Goal: Information Seeking & Learning: Learn about a topic

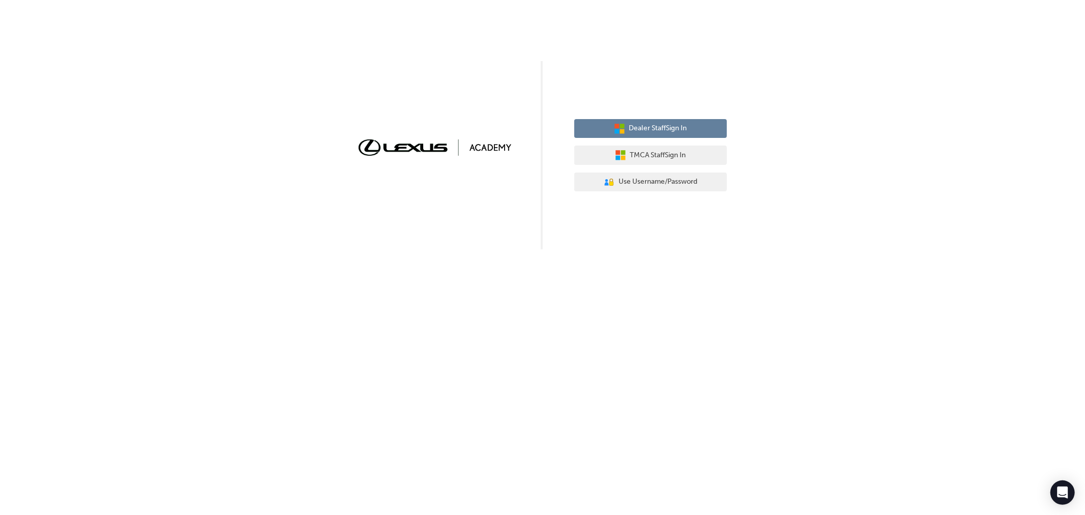
click at [652, 126] on span "Dealer Staff Sign In" at bounding box center [658, 129] width 58 height 12
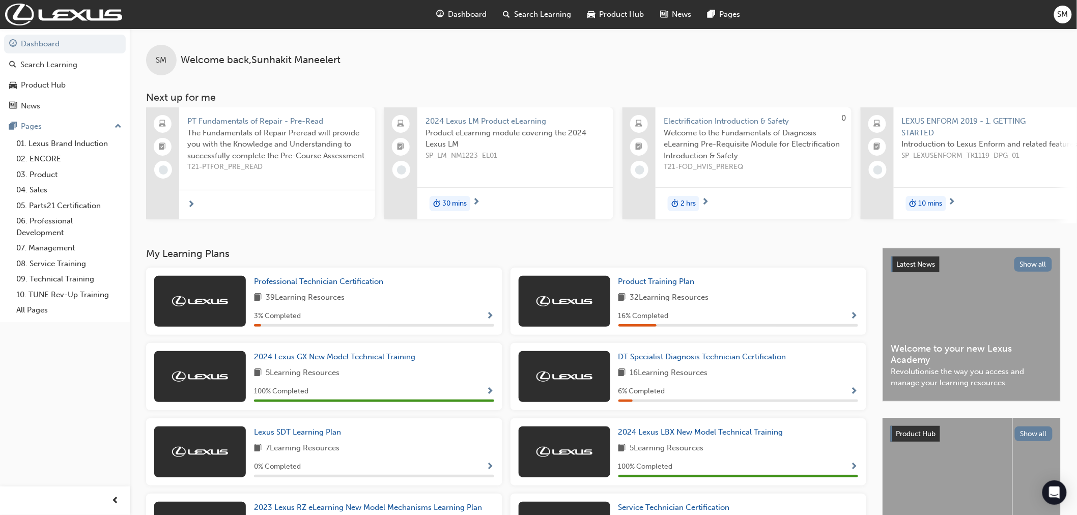
click at [544, 17] on span "Search Learning" at bounding box center [542, 15] width 57 height 12
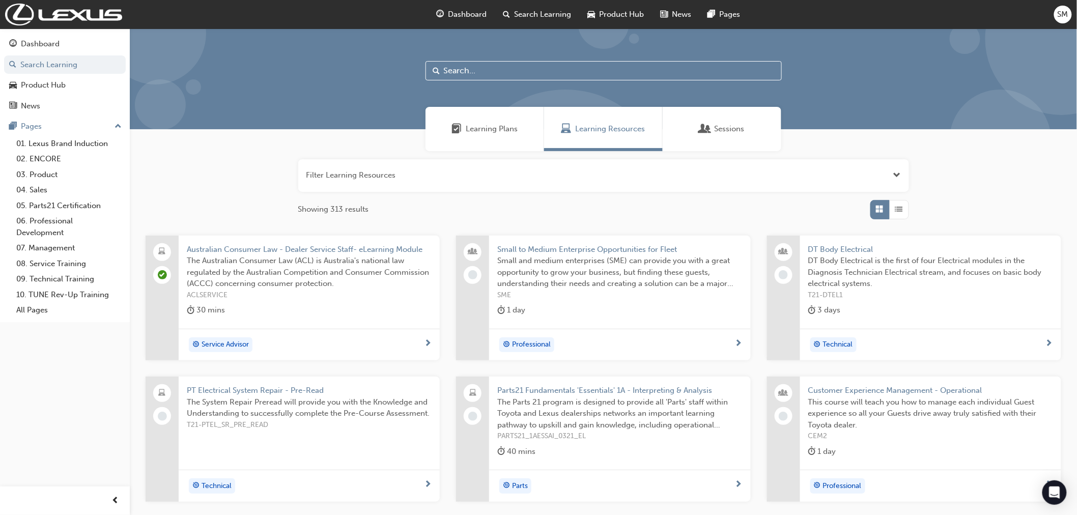
click at [482, 70] on input "text" at bounding box center [603, 70] width 356 height 19
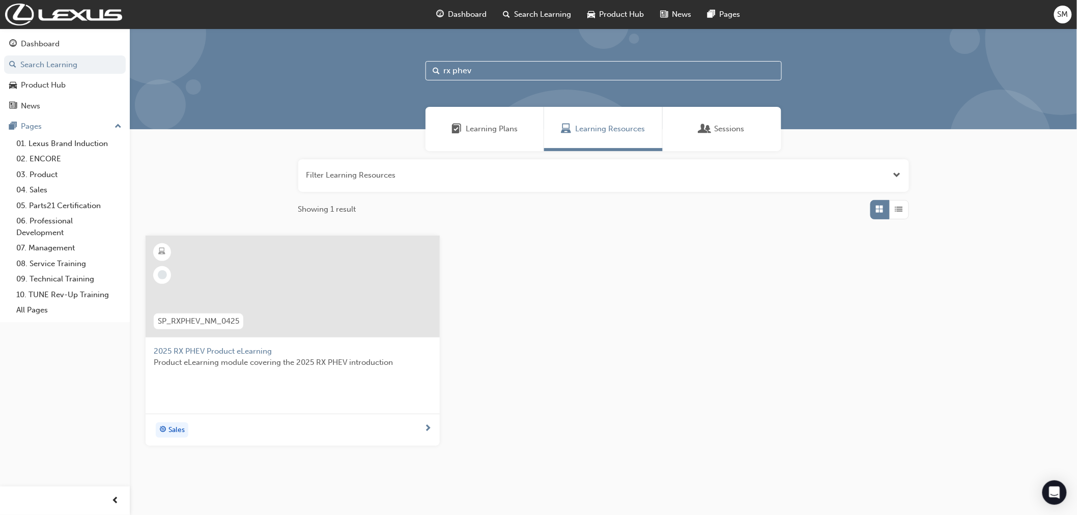
type input "rx phev"
click at [218, 349] on span "2025 RX PHEV Product eLearning" at bounding box center [293, 351] width 278 height 12
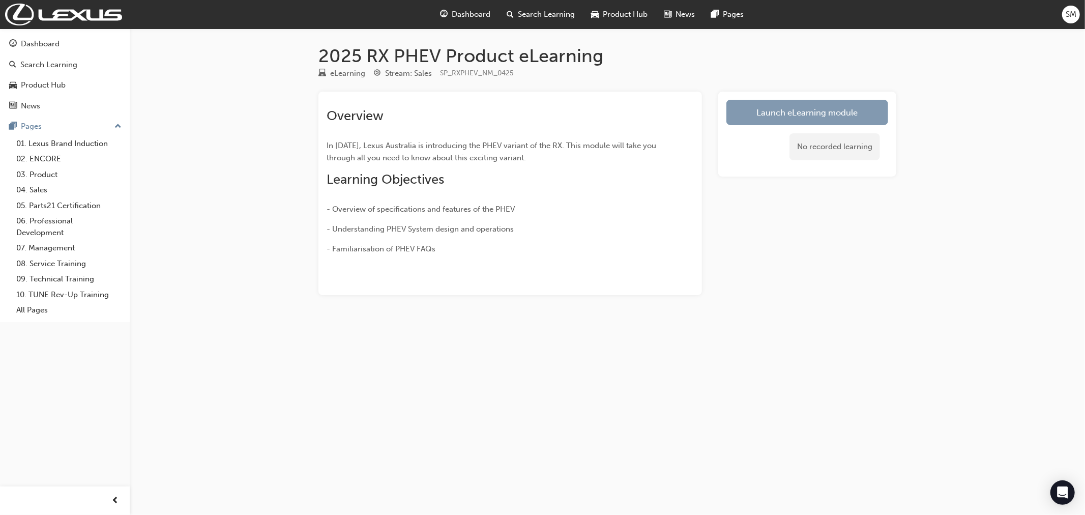
click at [805, 109] on link "Launch eLearning module" at bounding box center [808, 112] width 162 height 25
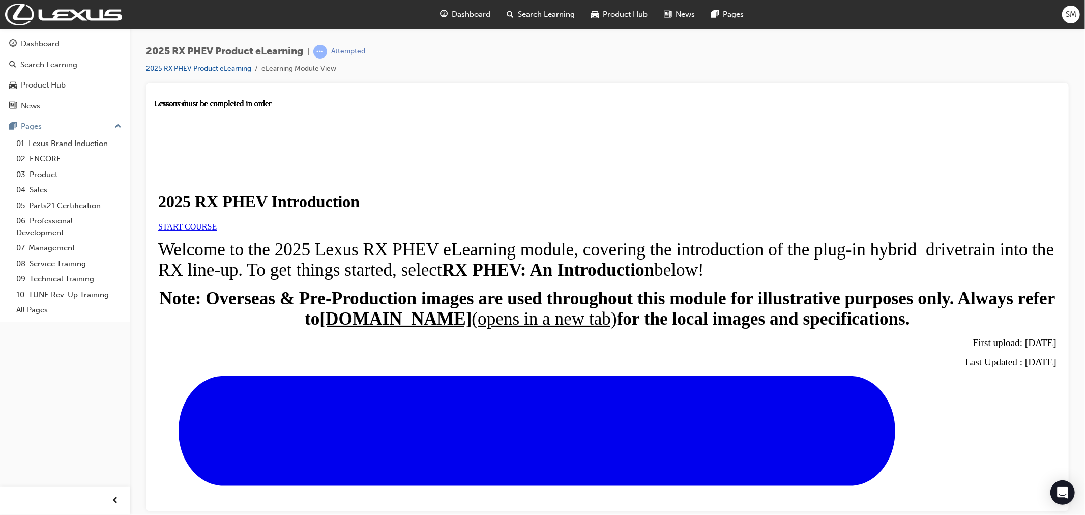
click at [216, 230] on span "START COURSE" at bounding box center [187, 226] width 59 height 9
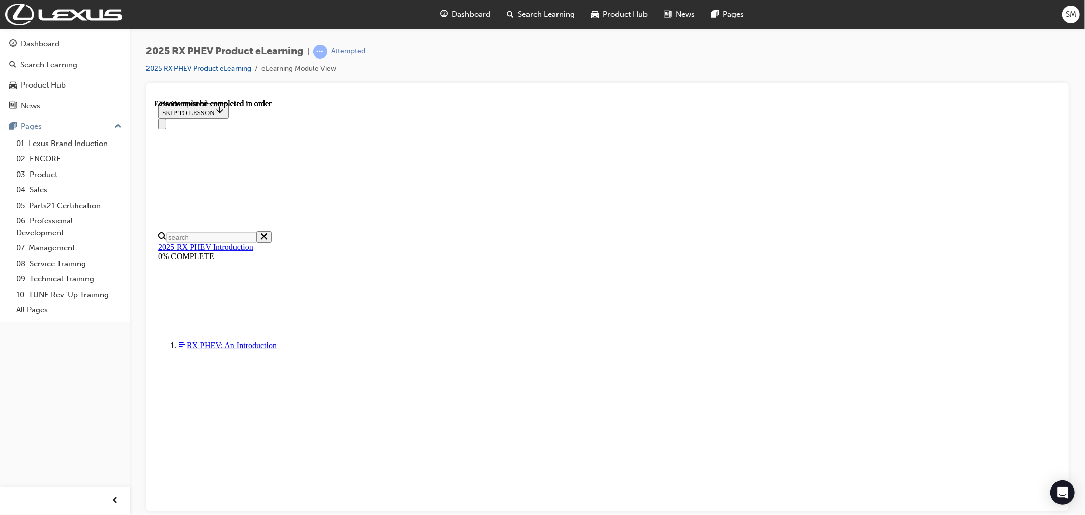
scroll to position [628, 0]
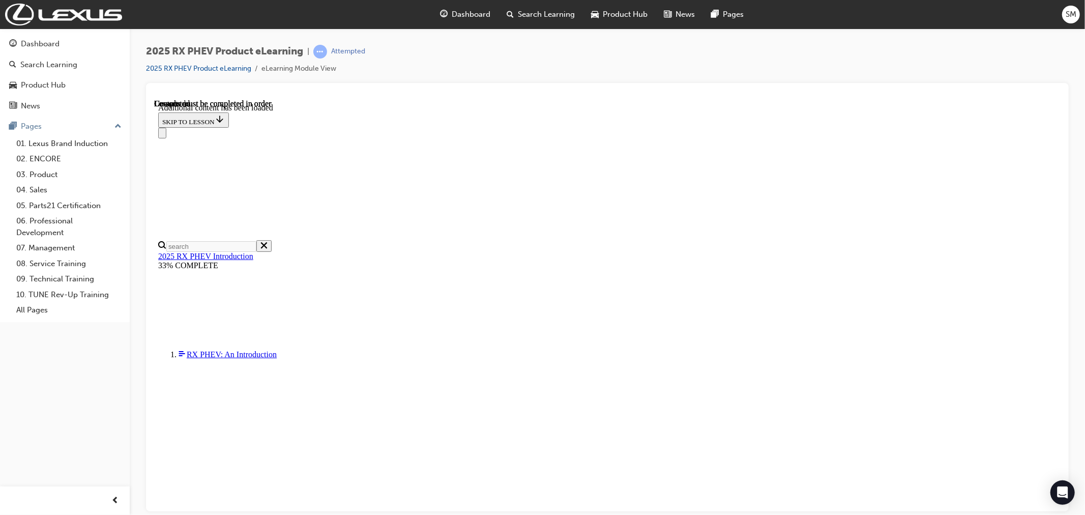
scroll to position [1129, 0]
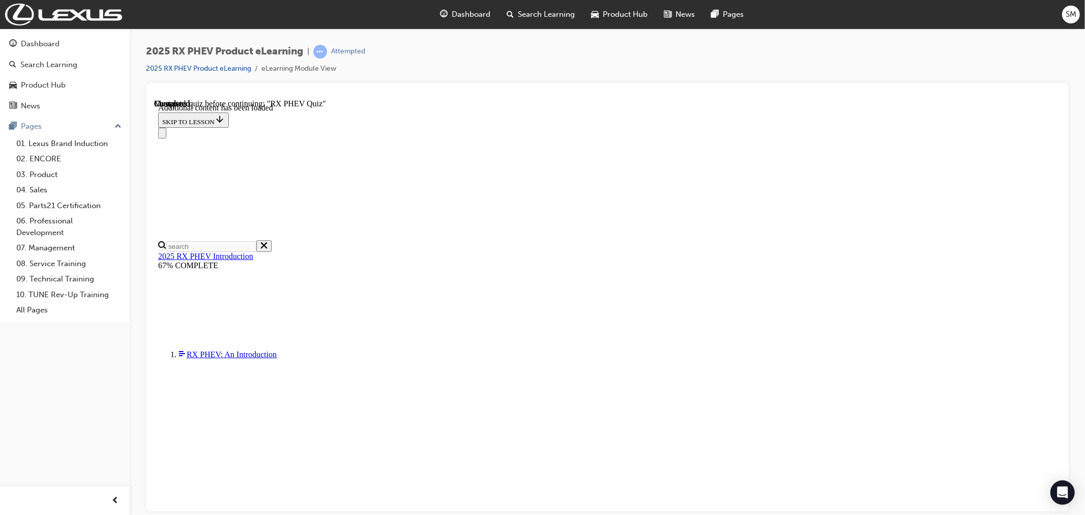
drag, startPoint x: 848, startPoint y: 258, endPoint x: 846, endPoint y: 299, distance: 41.2
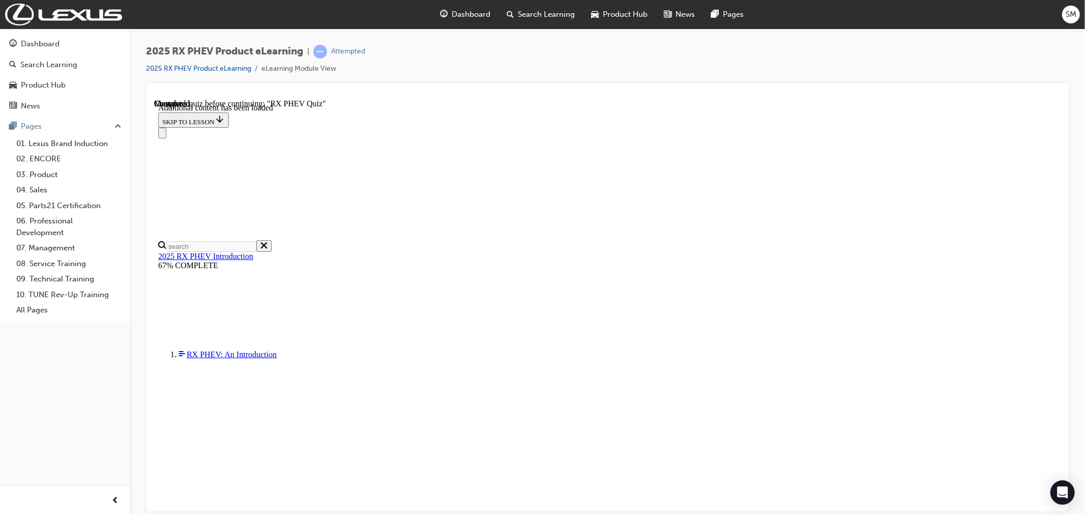
scroll to position [928, 0]
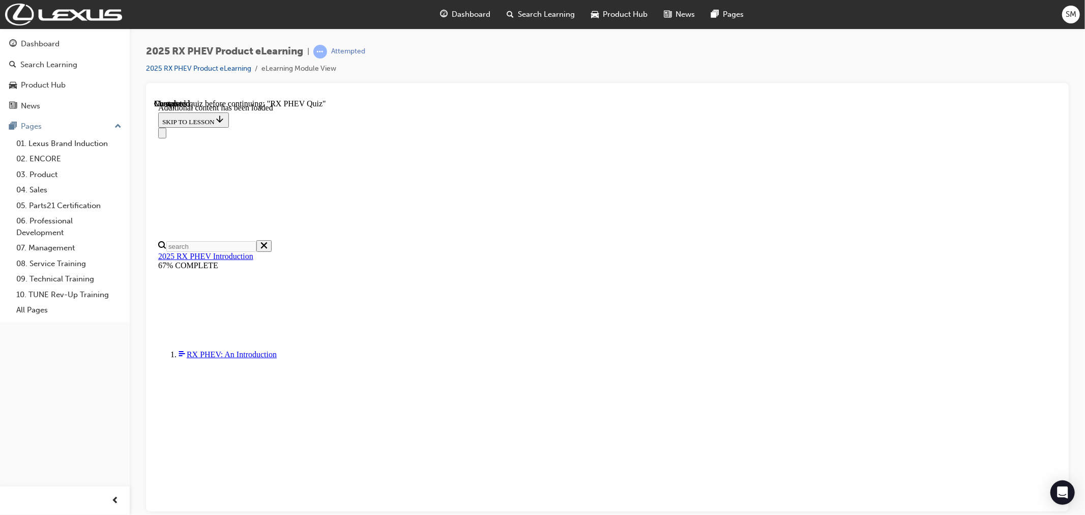
drag, startPoint x: 519, startPoint y: 342, endPoint x: 527, endPoint y: 346, distance: 8.9
radio input "true"
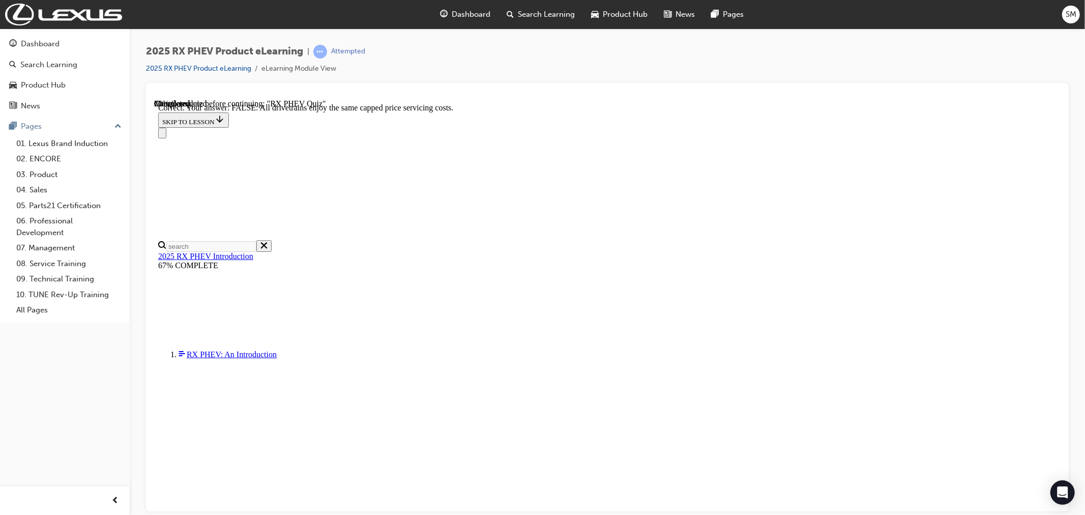
radio input "true"
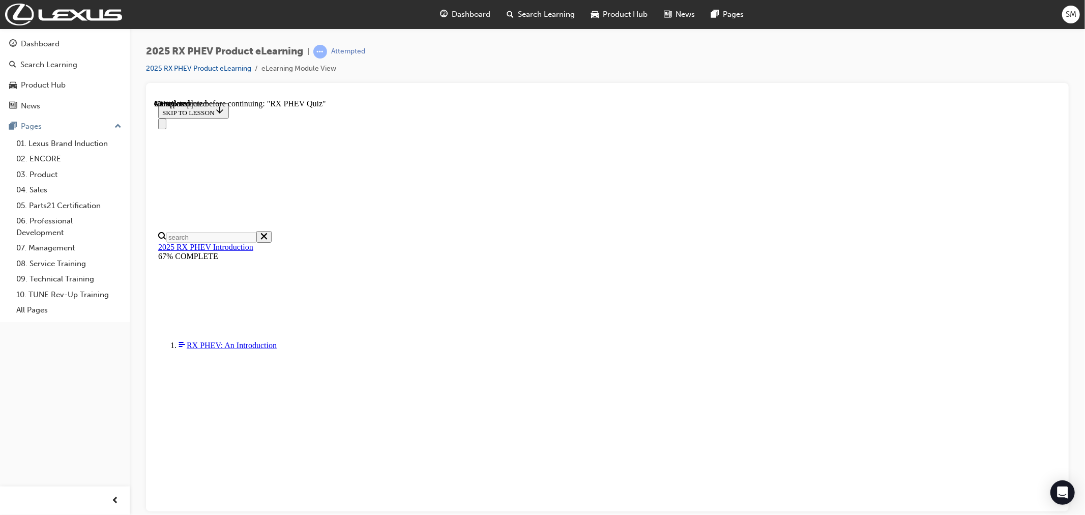
scroll to position [64, 0]
radio input "true"
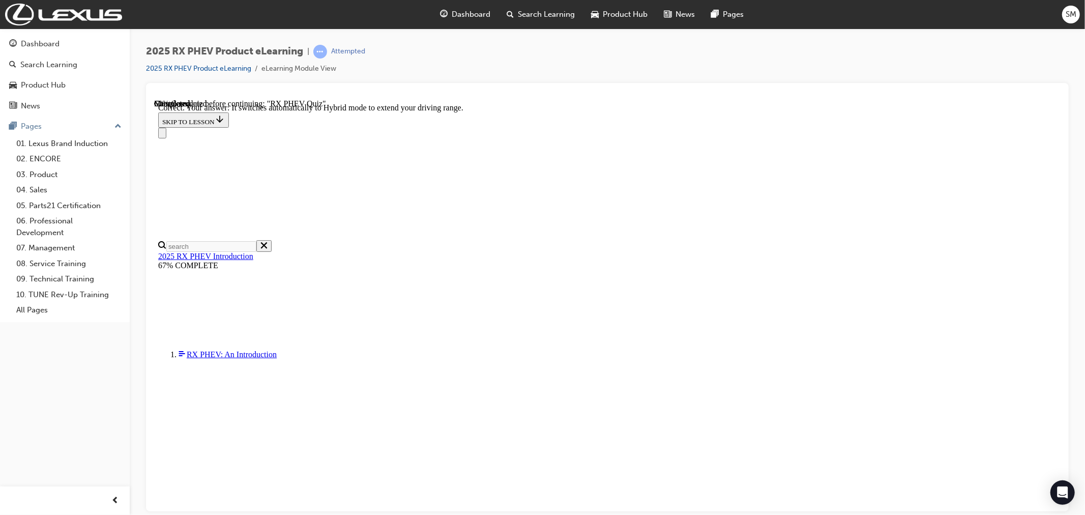
scroll to position [95, 0]
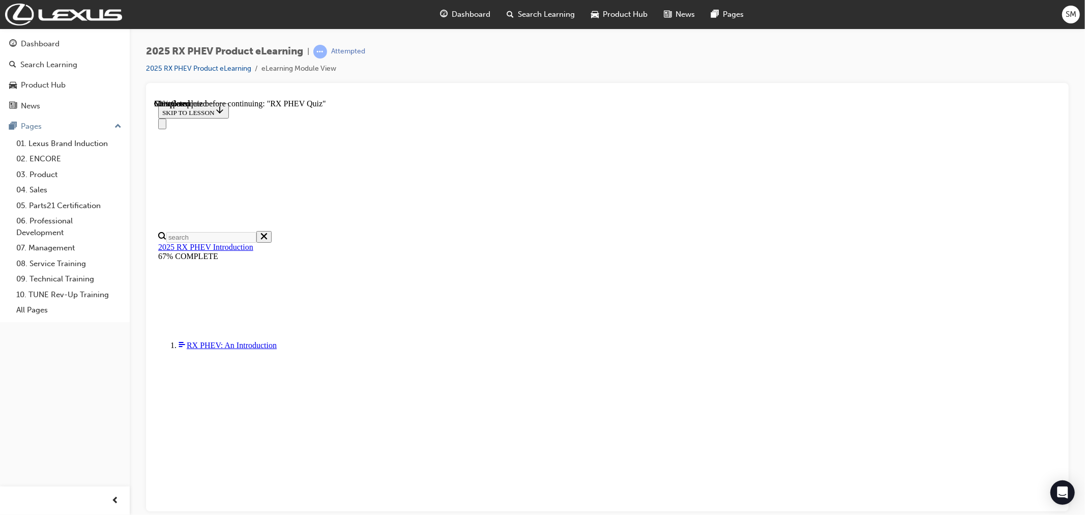
scroll to position [35, 0]
radio input "true"
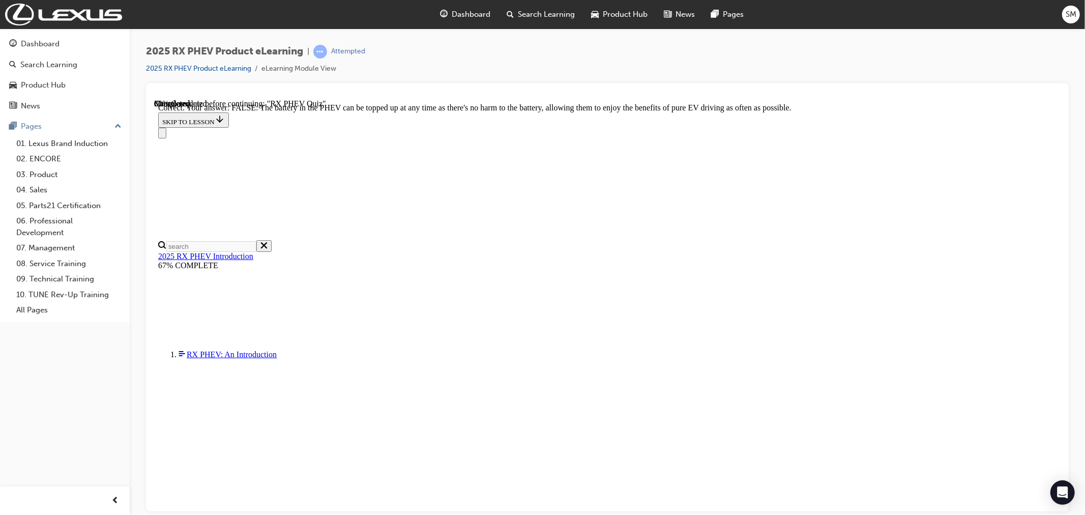
scroll to position [65, 0]
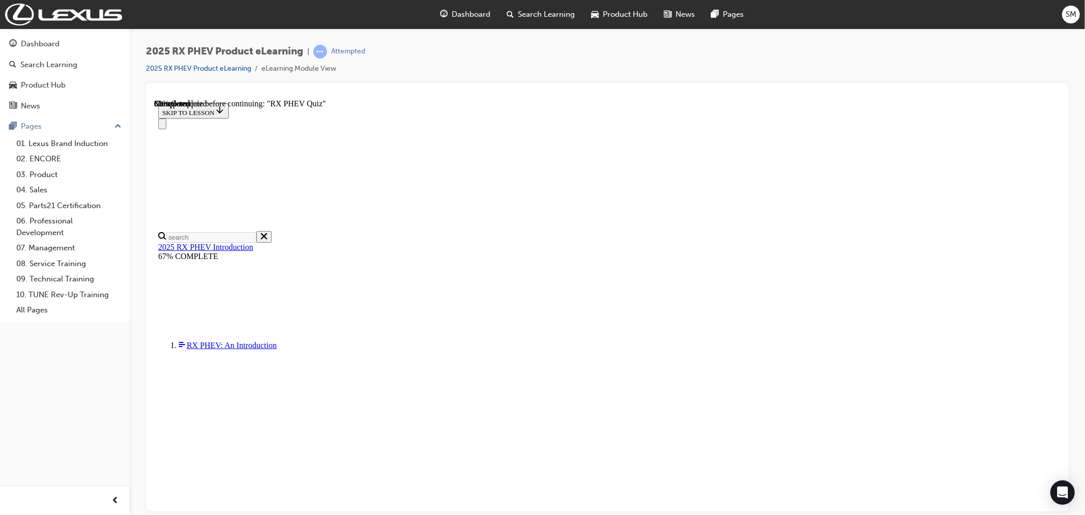
scroll to position [56, 0]
drag, startPoint x: 517, startPoint y: 352, endPoint x: 539, endPoint y: 369, distance: 28.3
radio input "true"
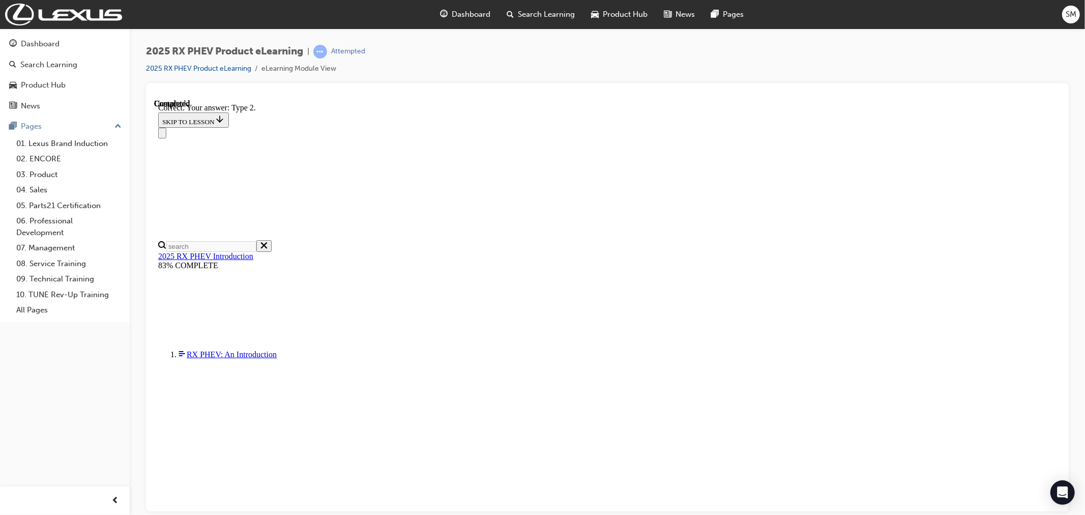
scroll to position [136, 0]
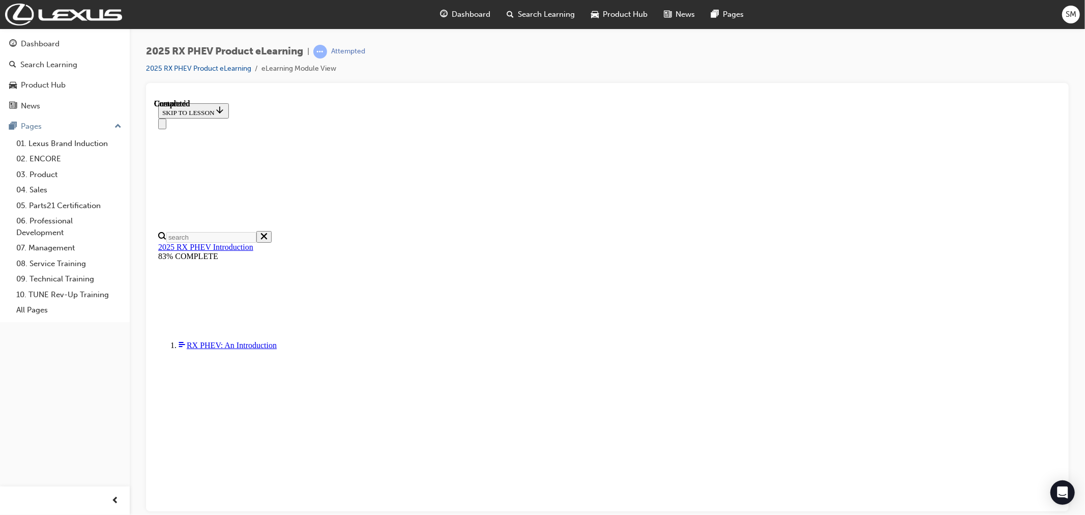
scroll to position [148, 0]
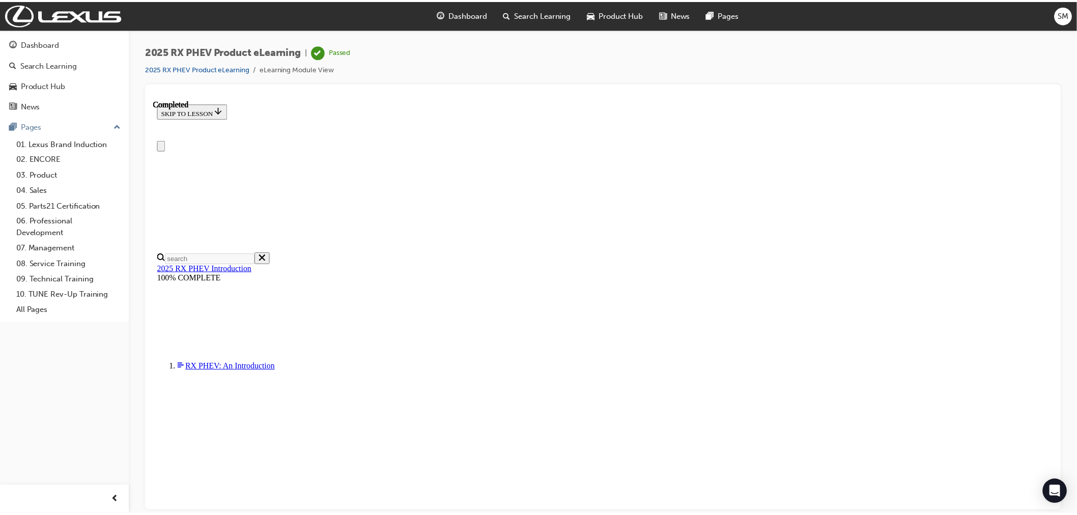
scroll to position [268, 0]
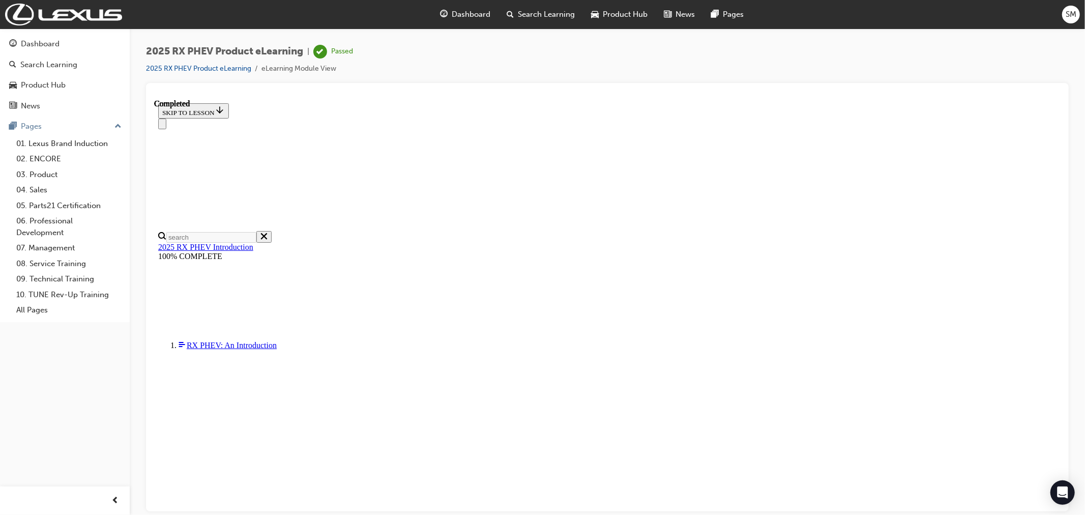
click at [40, 45] on div "Dashboard" at bounding box center [40, 44] width 39 height 12
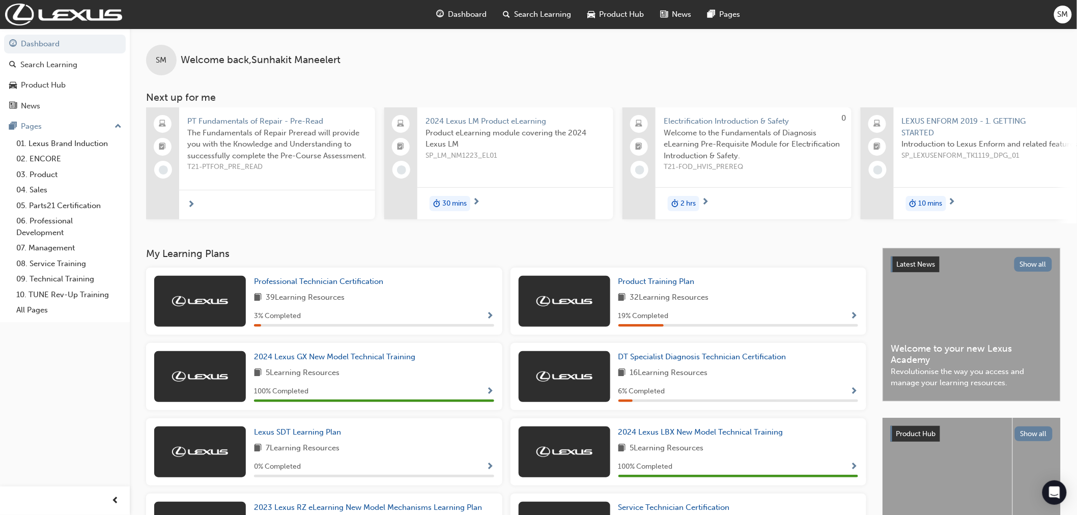
click at [1062, 14] on span "SM" at bounding box center [1062, 15] width 11 height 12
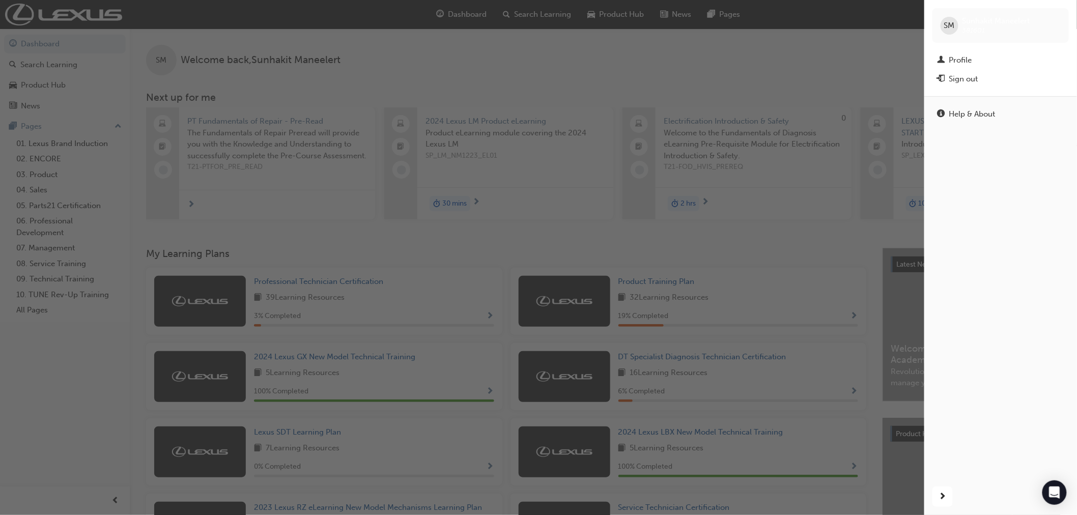
click at [953, 81] on div "Sign out" at bounding box center [963, 79] width 29 height 12
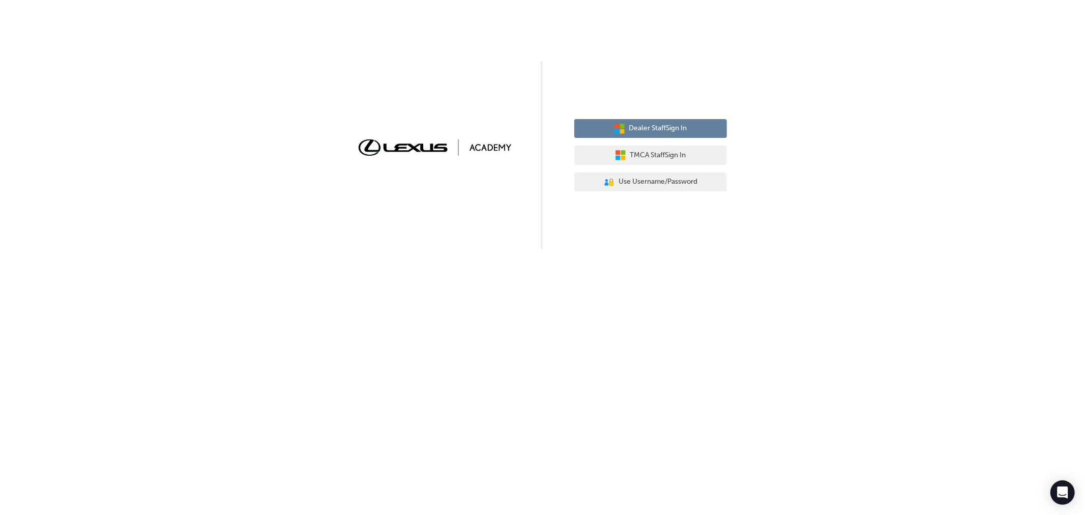
click at [625, 128] on button "Dealer Staff Sign In" at bounding box center [650, 128] width 153 height 19
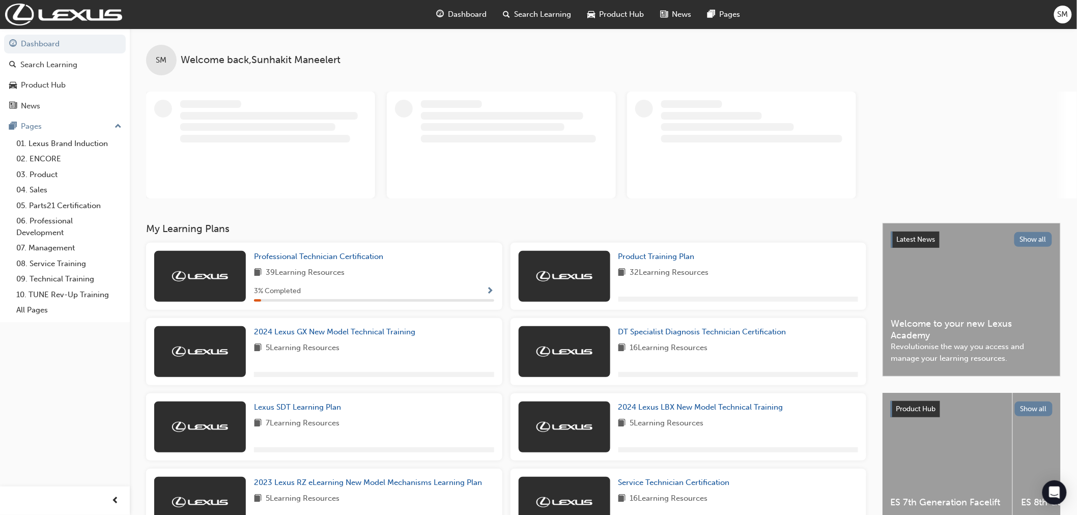
click at [1064, 13] on span "SM" at bounding box center [1062, 15] width 11 height 12
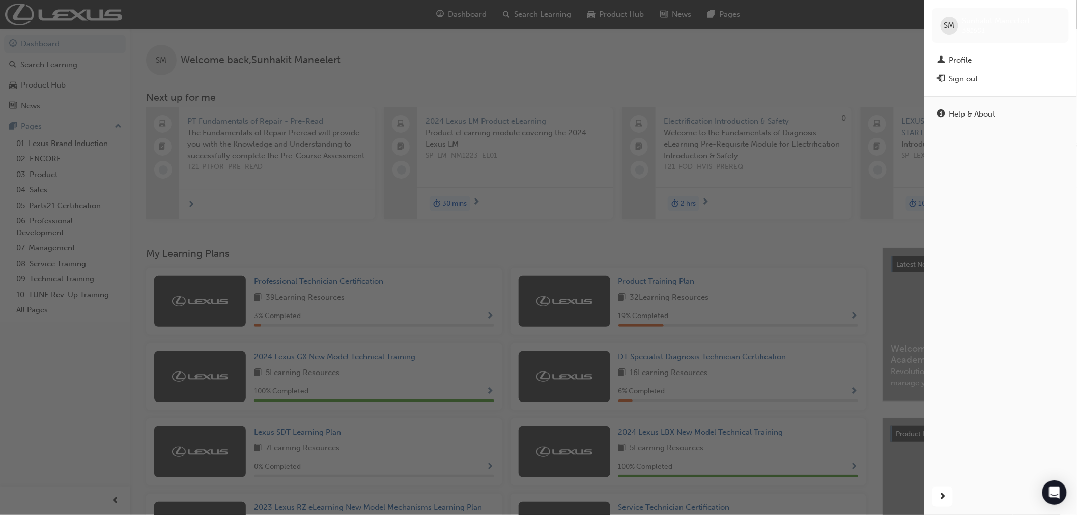
click at [960, 80] on div "Sign out" at bounding box center [963, 79] width 29 height 12
